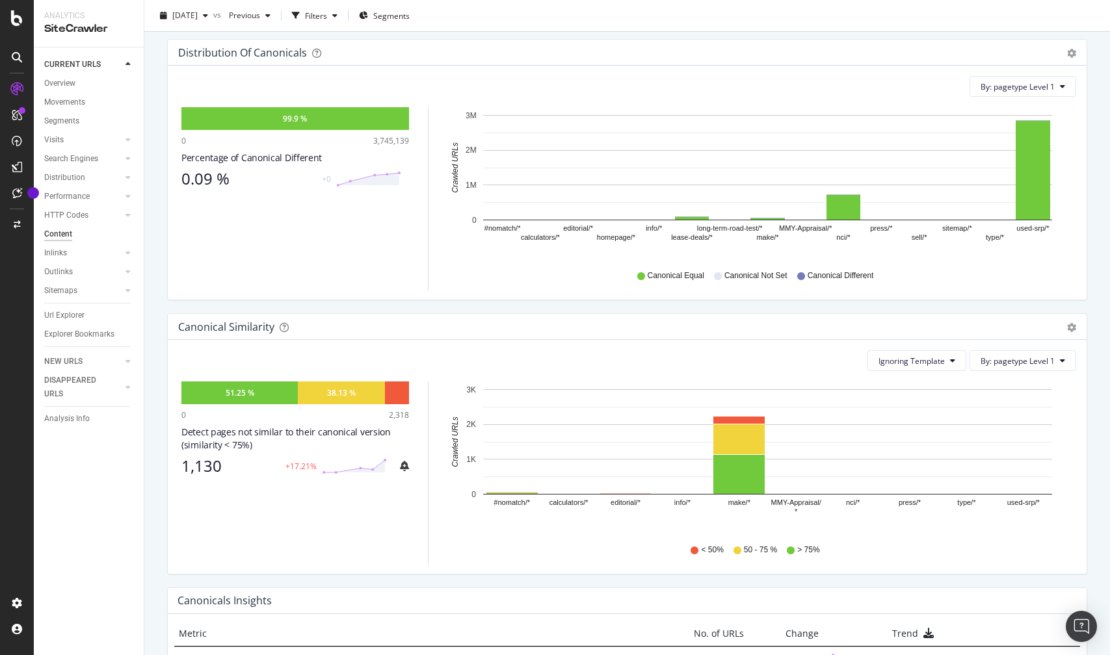
scroll to position [163, 0]
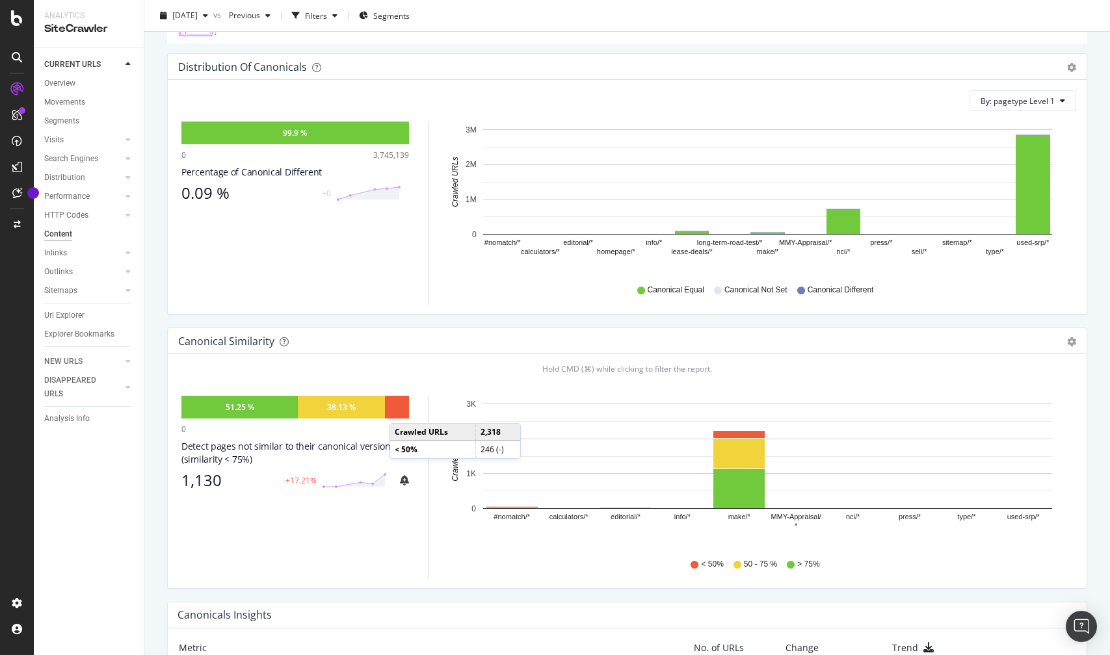
click at [402, 410] on div at bounding box center [397, 407] width 24 height 23
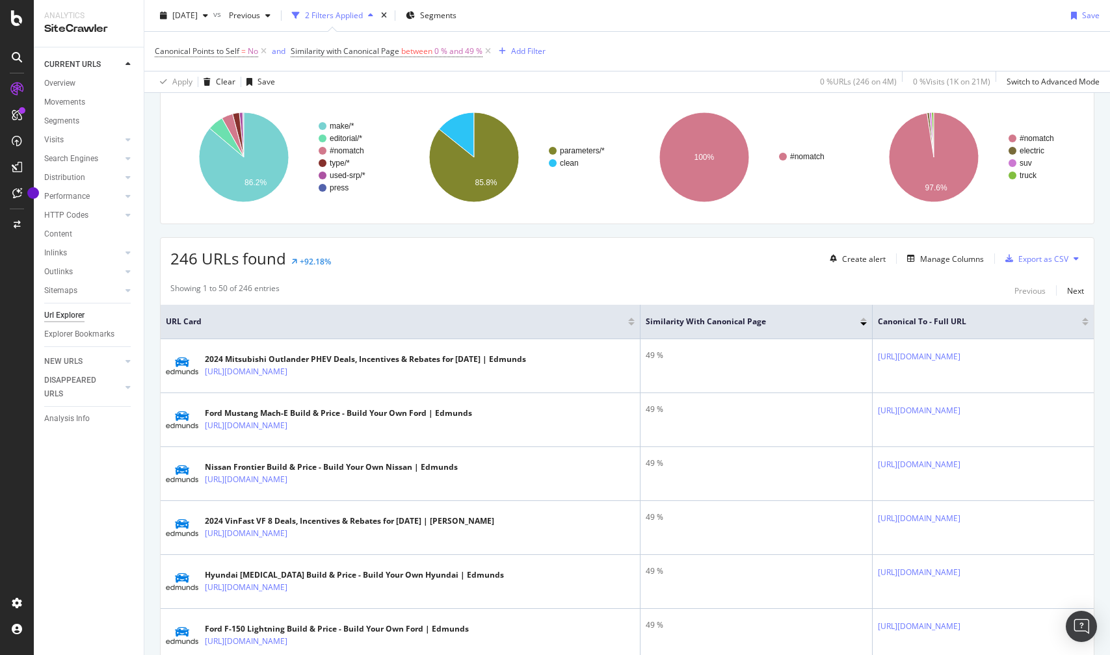
scroll to position [92, 0]
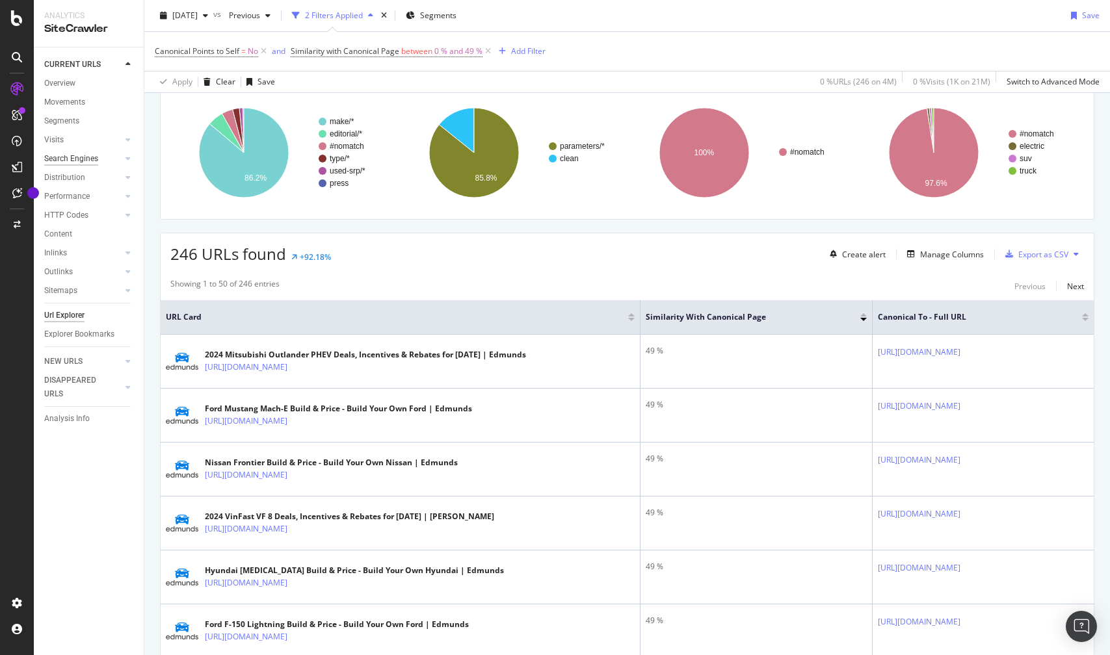
click at [79, 154] on div "Search Engines" at bounding box center [71, 159] width 54 height 14
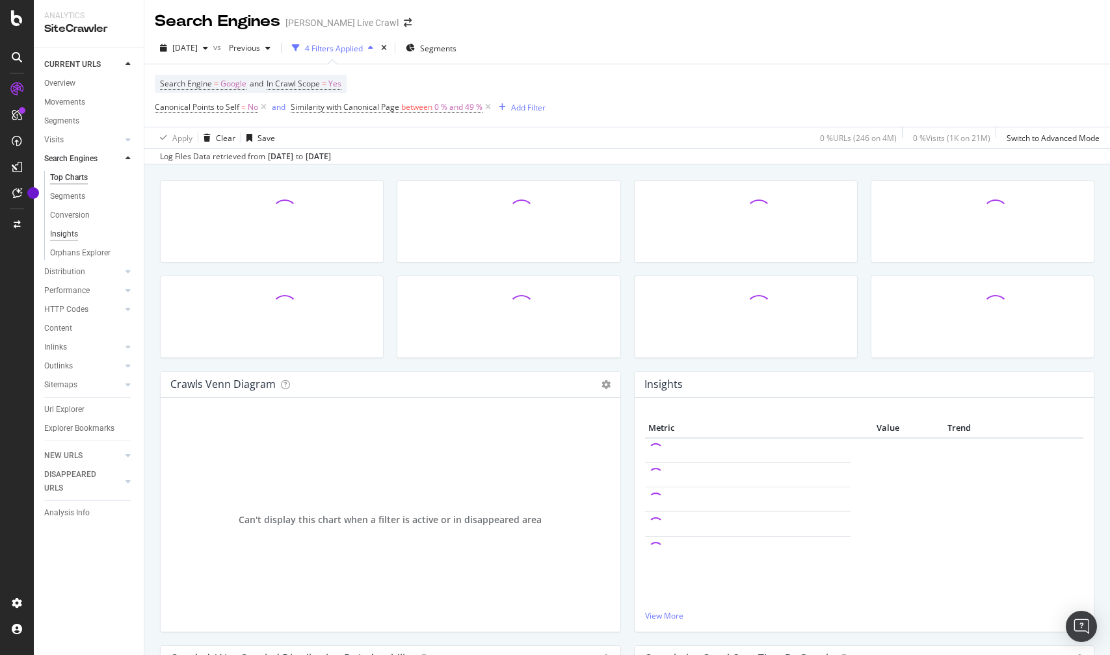
click at [65, 237] on div "Insights" at bounding box center [64, 235] width 28 height 14
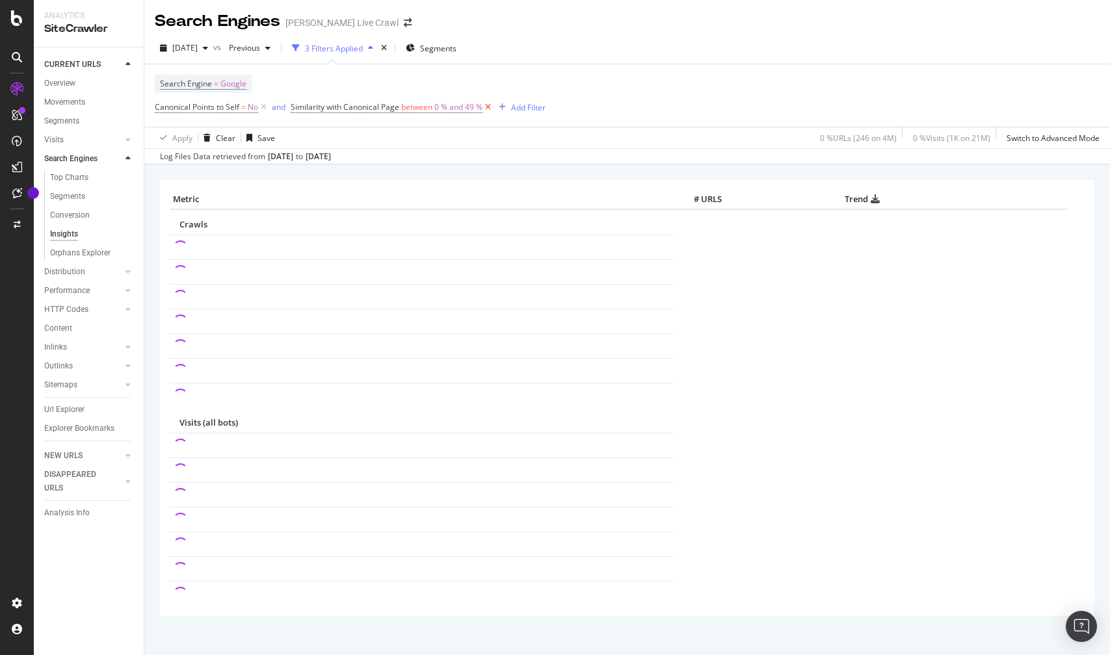
click at [489, 111] on icon at bounding box center [487, 107] width 11 height 13
click at [68, 117] on div "ActionBoard" at bounding box center [55, 111] width 45 height 11
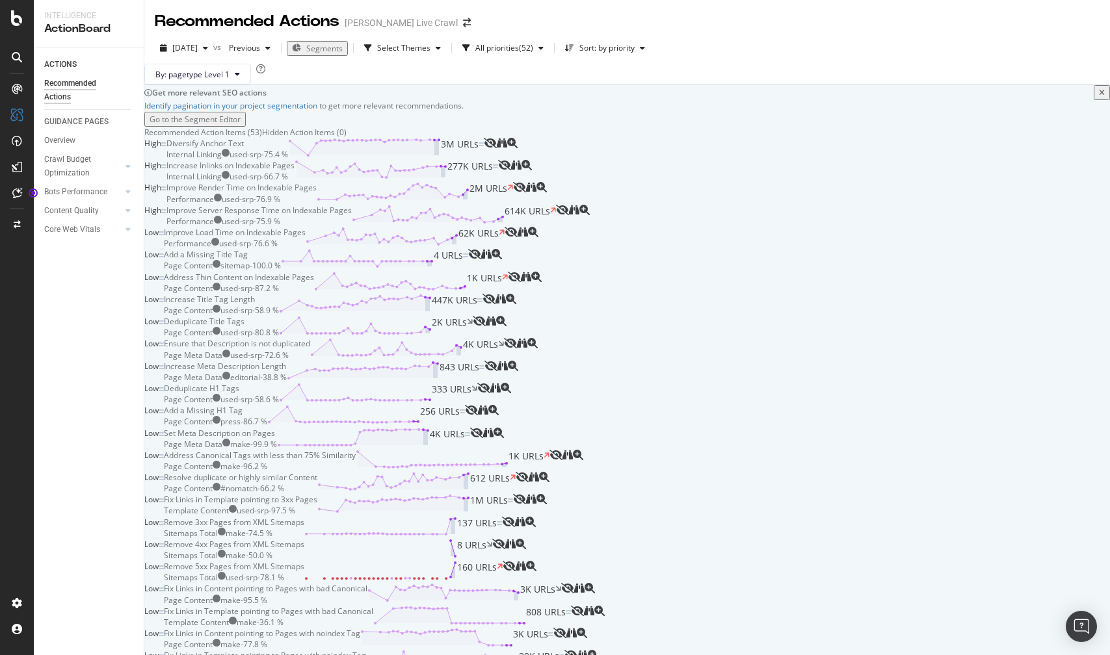
scroll to position [49, 0]
click at [450, 160] on div "Diversify Anchor Text Internal Linking used-srp - 75.4 % 3M URLs" at bounding box center [324, 149] width 317 height 22
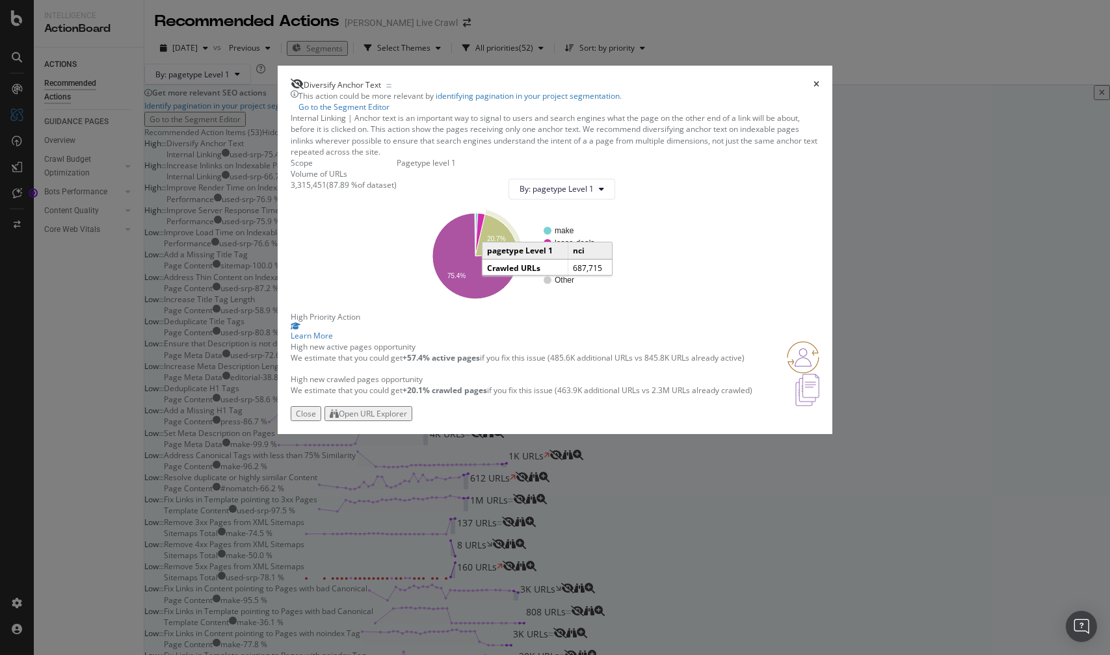
click at [813, 81] on icon "times" at bounding box center [816, 85] width 6 height 8
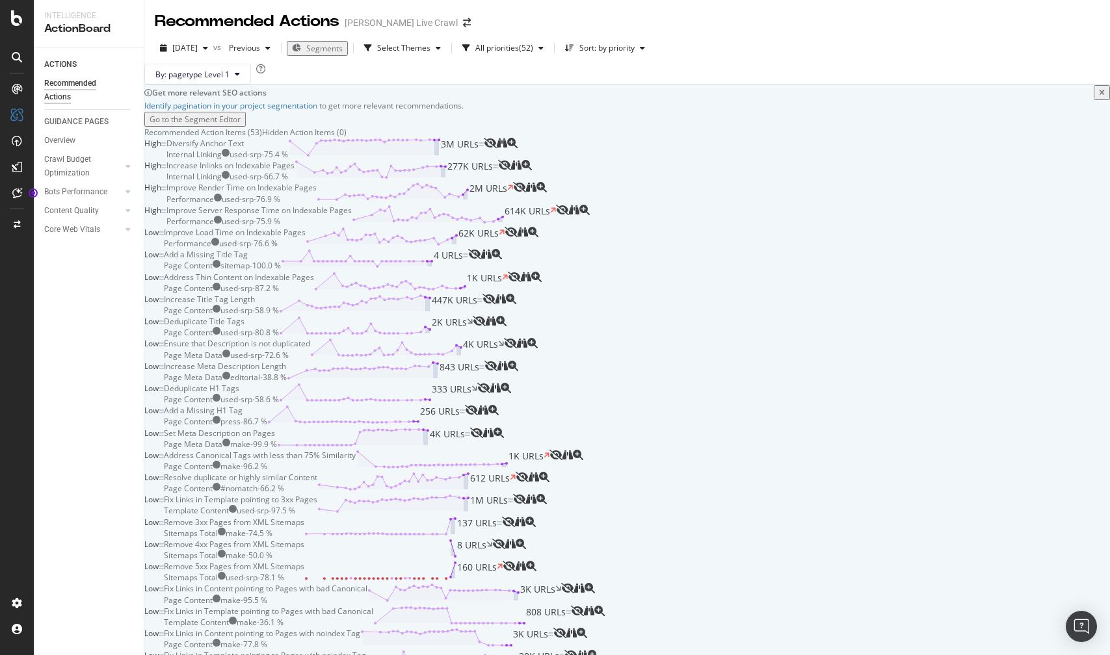
click at [498, 182] on div "Increase Inlinks on Indexable Pages Internal Linking used-srp - 66.7 % 277K URLs" at bounding box center [332, 171] width 332 height 22
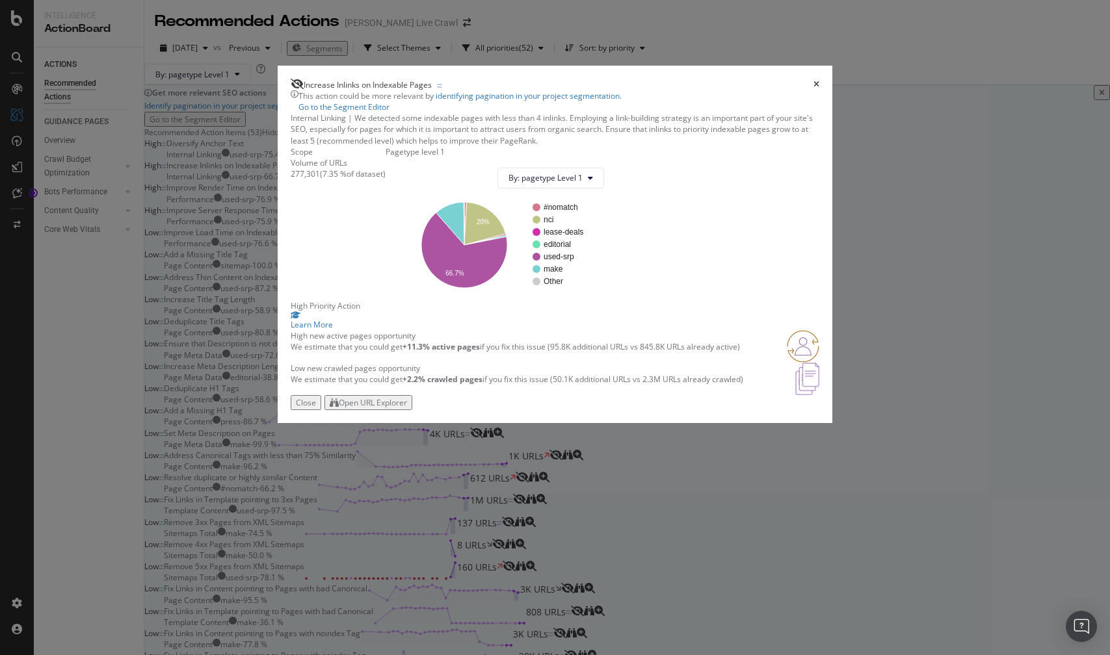
click at [550, 139] on div "Internal Linking | We detected some indexable pages with less than 4 inlinks. E…" at bounding box center [555, 128] width 529 height 33
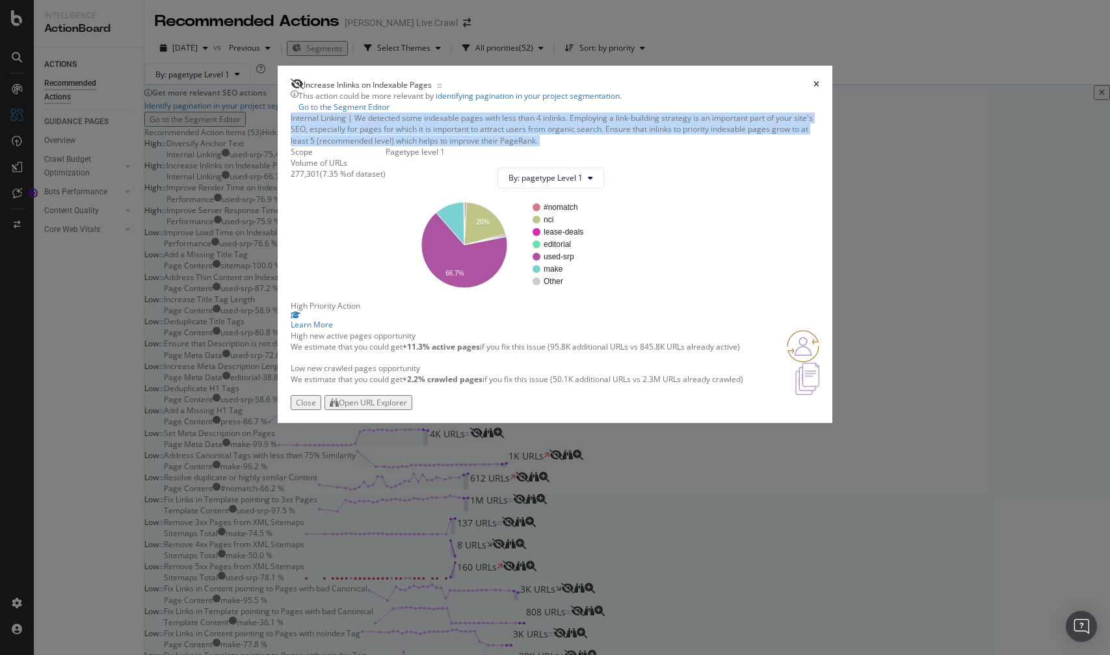
click at [550, 139] on div "Internal Linking | We detected some indexable pages with less than 4 inlinks. E…" at bounding box center [555, 128] width 529 height 33
click at [407, 408] on div "Open URL Explorer" at bounding box center [368, 402] width 77 height 11
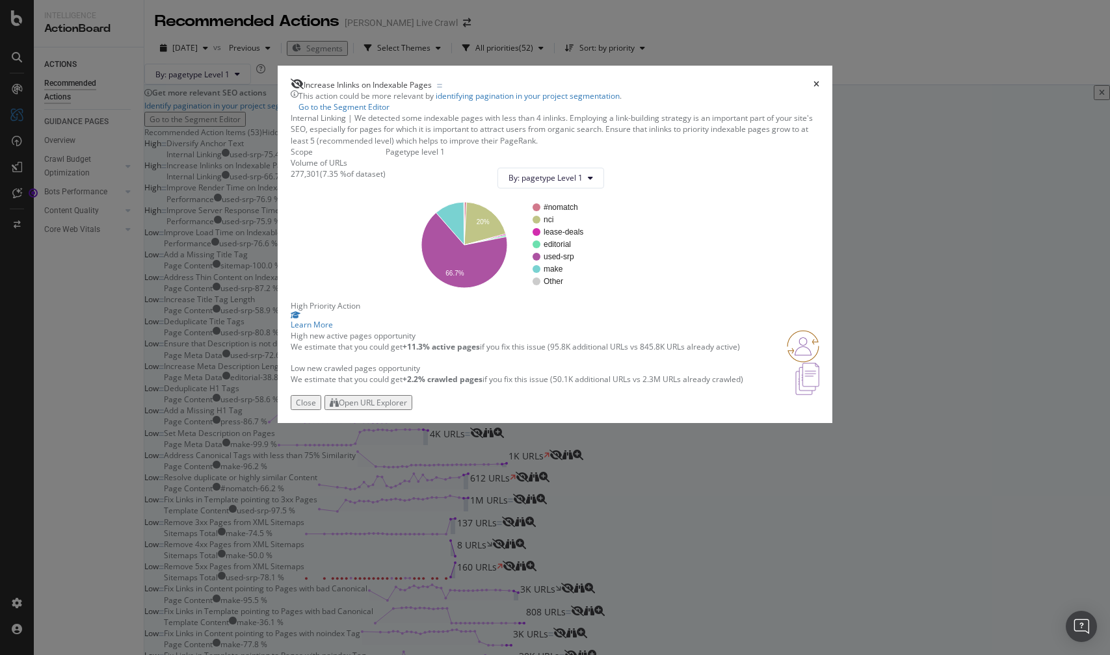
click at [604, 189] on div "By: pagetype Level 1" at bounding box center [500, 178] width 208 height 21
click at [813, 81] on icon "times" at bounding box center [816, 85] width 6 height 8
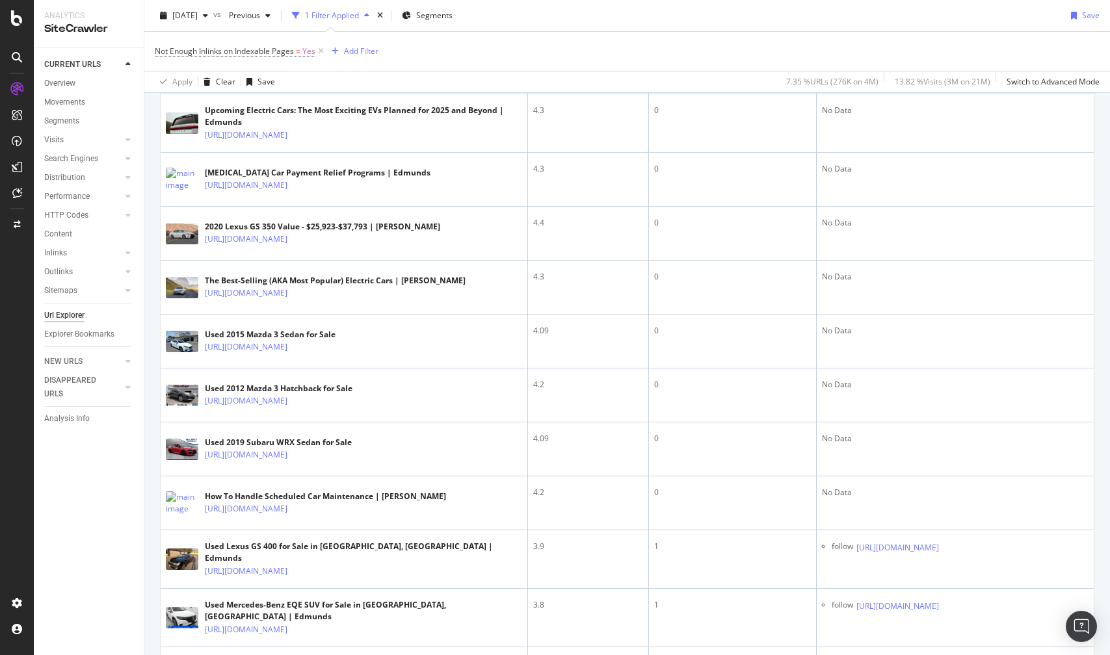
scroll to position [740, 0]
